Goal: Task Accomplishment & Management: Use online tool/utility

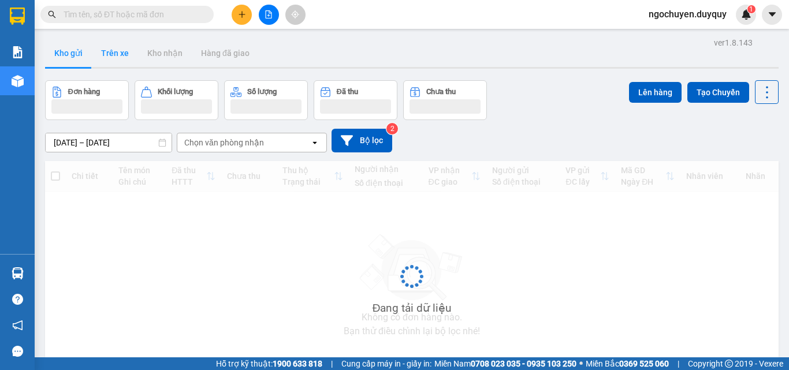
click at [105, 49] on button "Trên xe" at bounding box center [115, 53] width 46 height 28
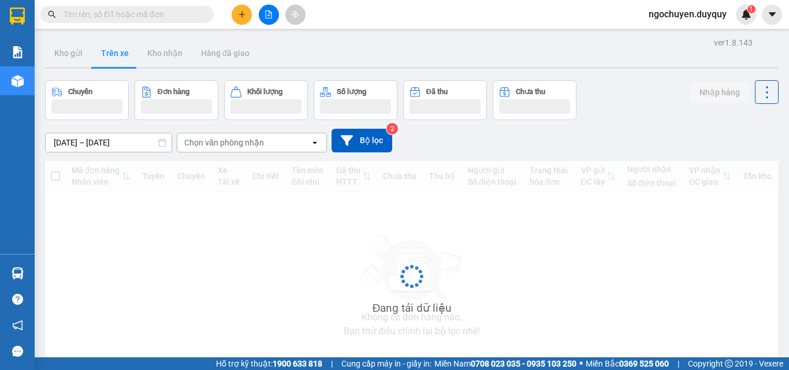
click at [109, 53] on button "Trên xe" at bounding box center [115, 53] width 46 height 28
click at [247, 135] on div "Chọn văn phòng nhận" at bounding box center [243, 142] width 133 height 18
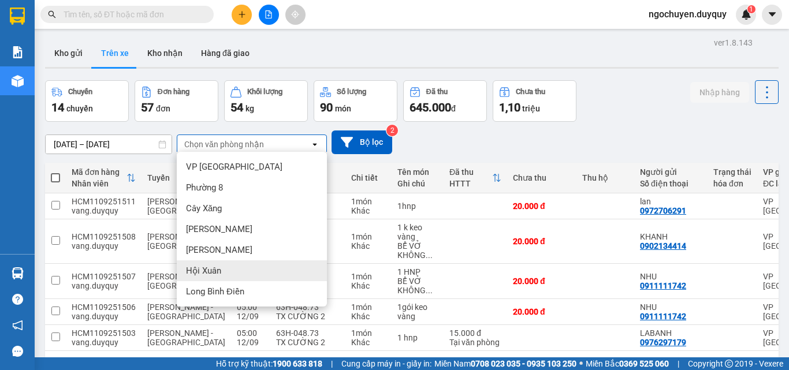
click at [255, 271] on div "Hội Xuân" at bounding box center [252, 270] width 150 height 21
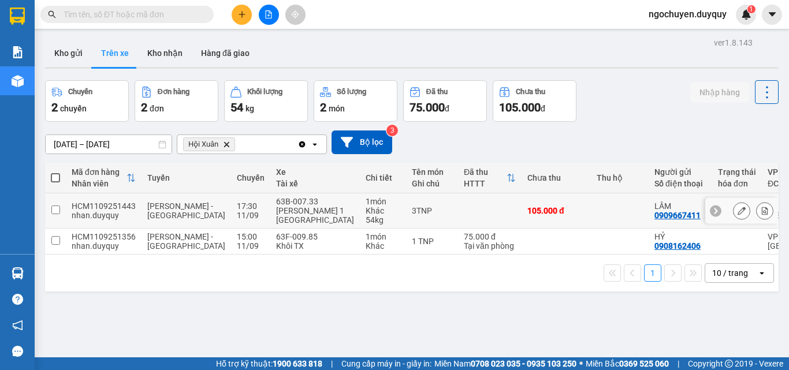
click at [59, 228] on td at bounding box center [55, 210] width 21 height 35
checkbox input "true"
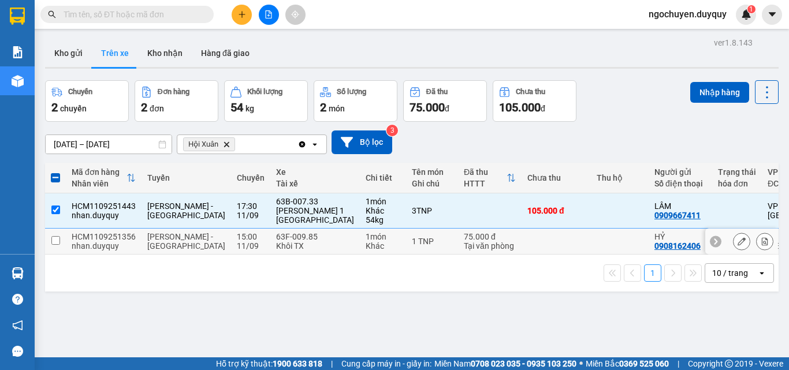
click at [59, 249] on td at bounding box center [55, 242] width 21 height 26
checkbox input "true"
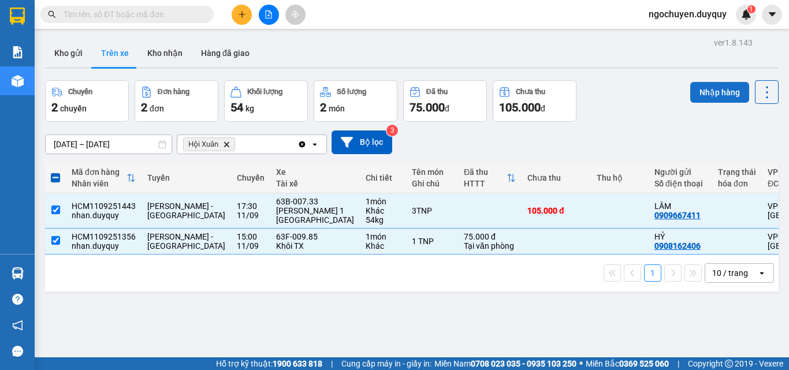
click at [719, 96] on button "Nhập hàng" at bounding box center [719, 92] width 59 height 21
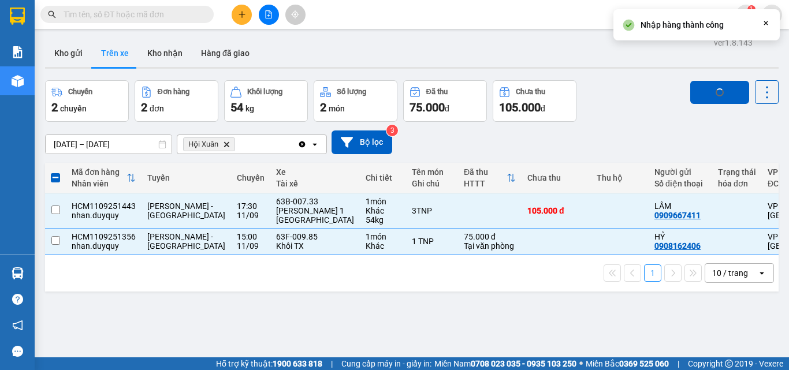
checkbox input "false"
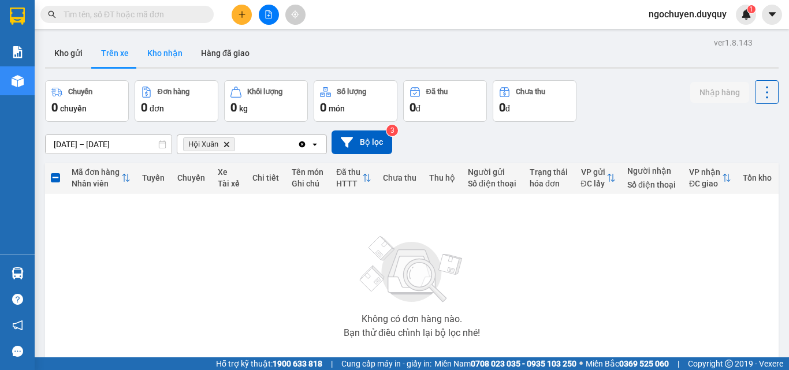
click at [161, 46] on button "Kho nhận" at bounding box center [165, 53] width 54 height 28
